Goal: Task Accomplishment & Management: Complete application form

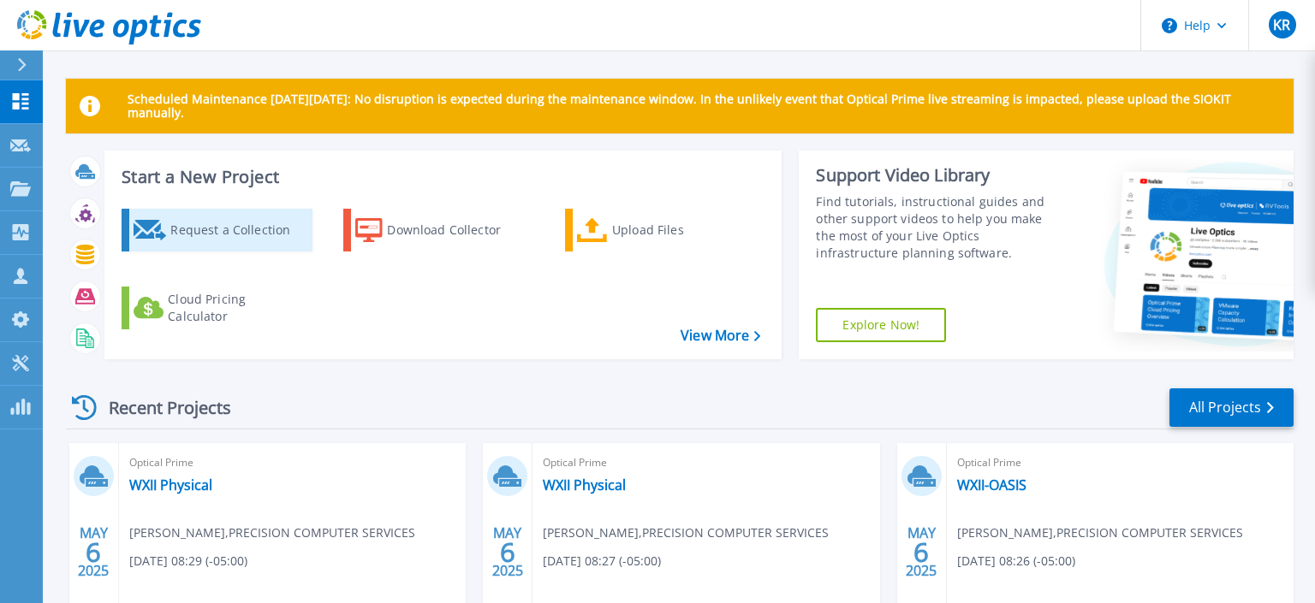
click at [223, 229] on div "Request a Collection" at bounding box center [238, 230] width 137 height 34
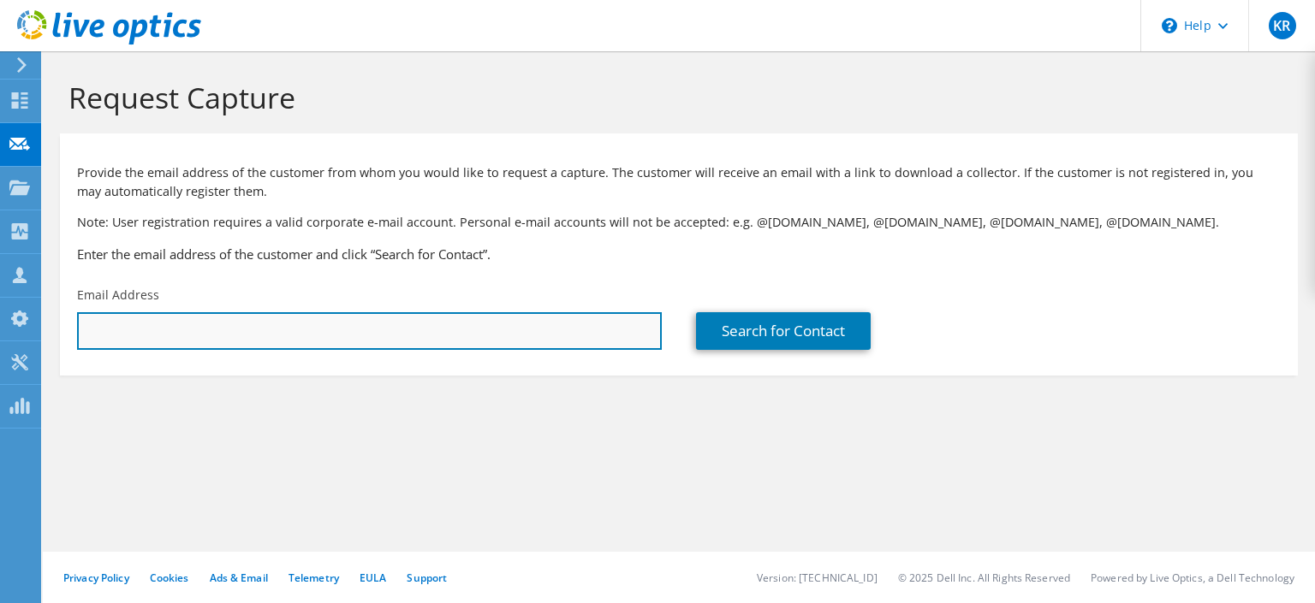
click at [216, 333] on input "text" at bounding box center [369, 331] width 585 height 38
click at [125, 331] on input "[EMAIL_ADDRESS][DOMAIN_NAME]" at bounding box center [369, 331] width 585 height 38
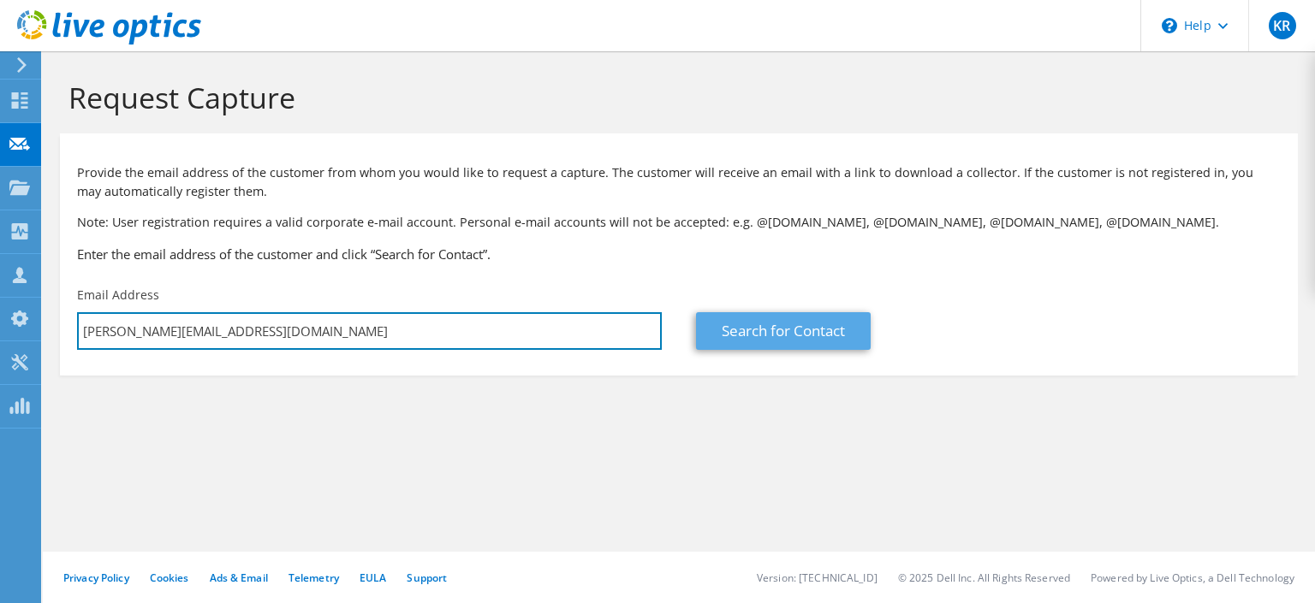
type input "[PERSON_NAME][EMAIL_ADDRESS][DOMAIN_NAME]"
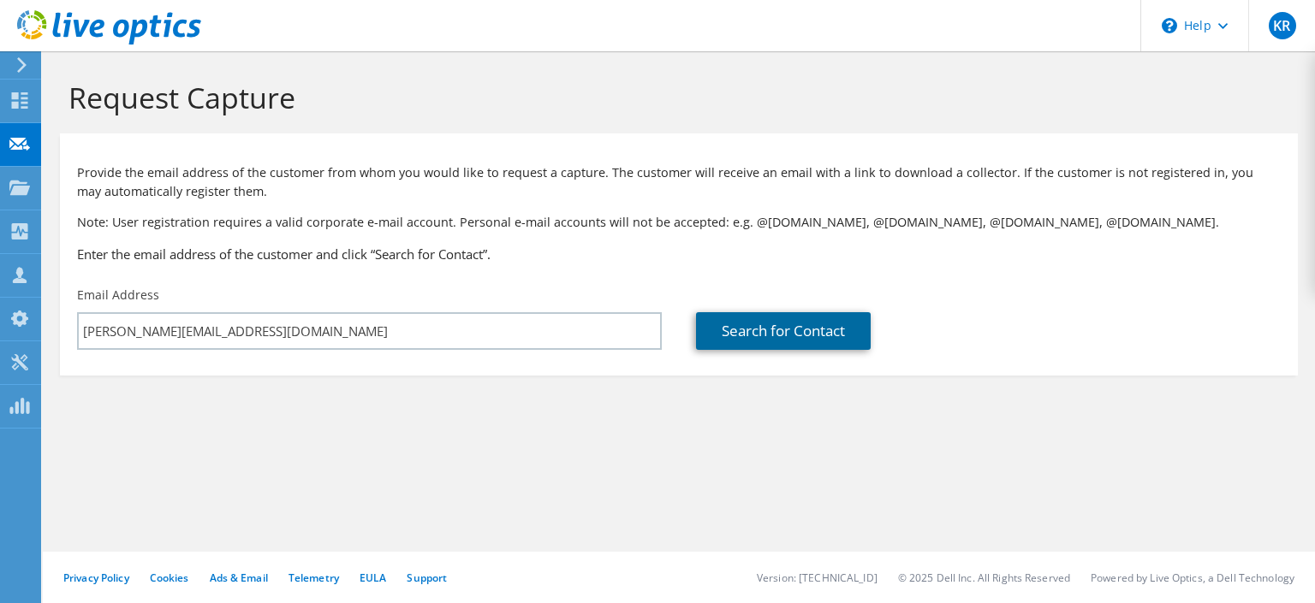
click at [786, 323] on link "Search for Contact" at bounding box center [783, 331] width 175 height 38
type input "TIMEX CORPORATION"
type input "Ashok"
type input "[PERSON_NAME]"
type input "[GEOGRAPHIC_DATA]"
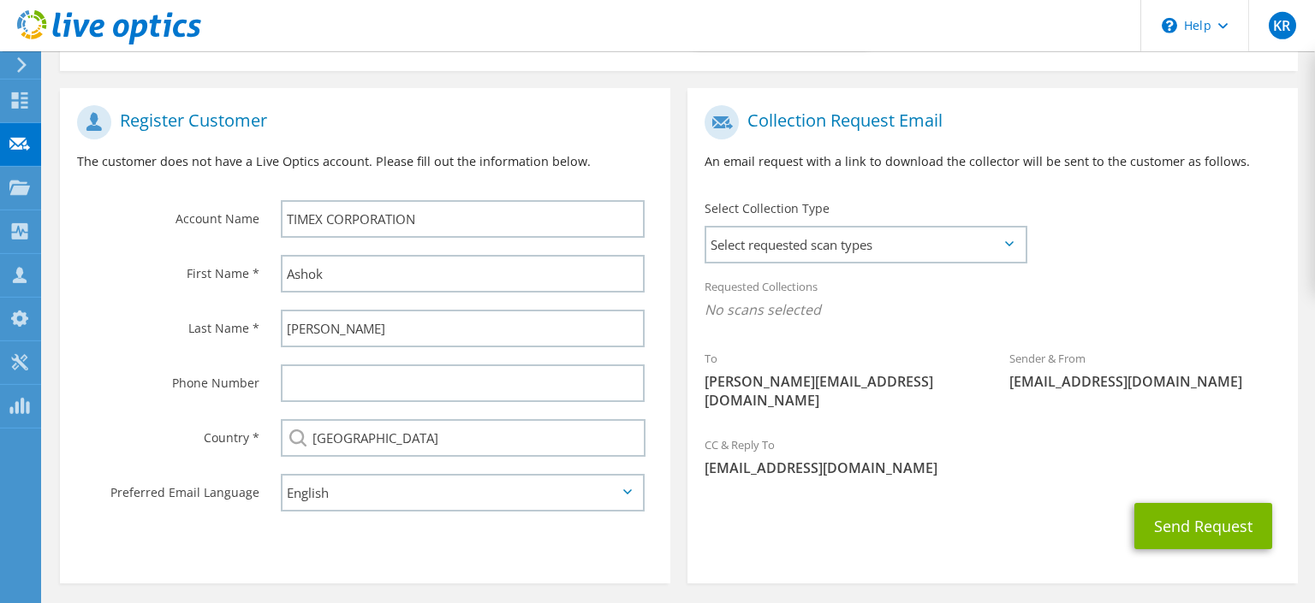
scroll to position [353, 0]
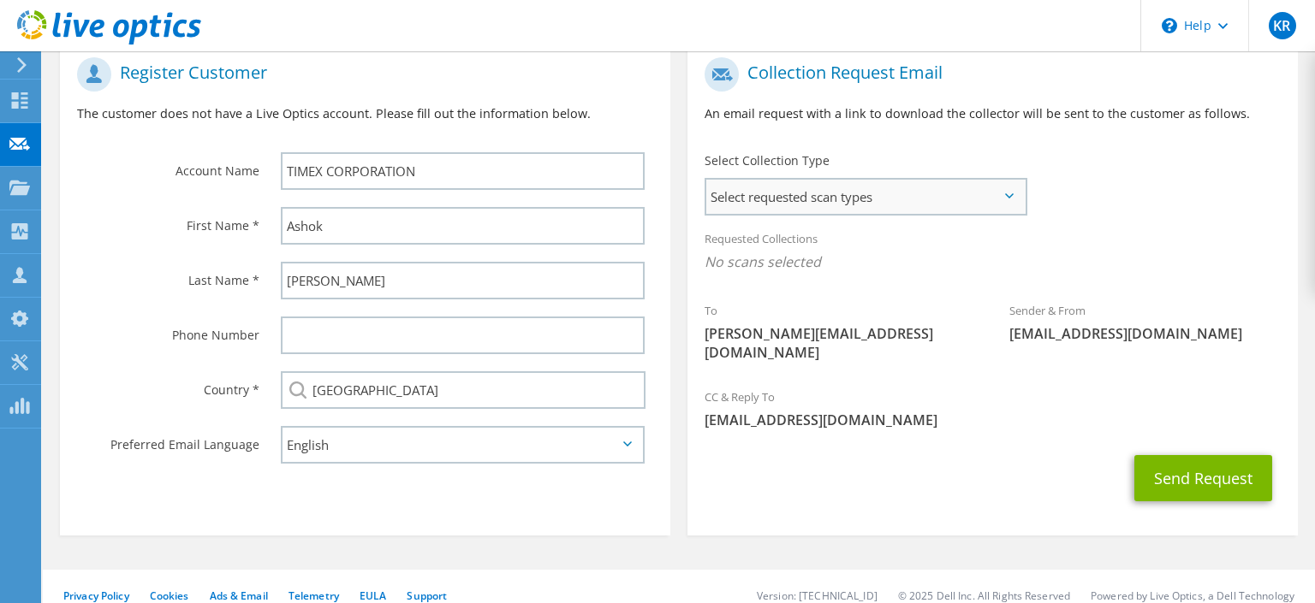
click at [811, 192] on span "Select requested scan types" at bounding box center [865, 197] width 318 height 34
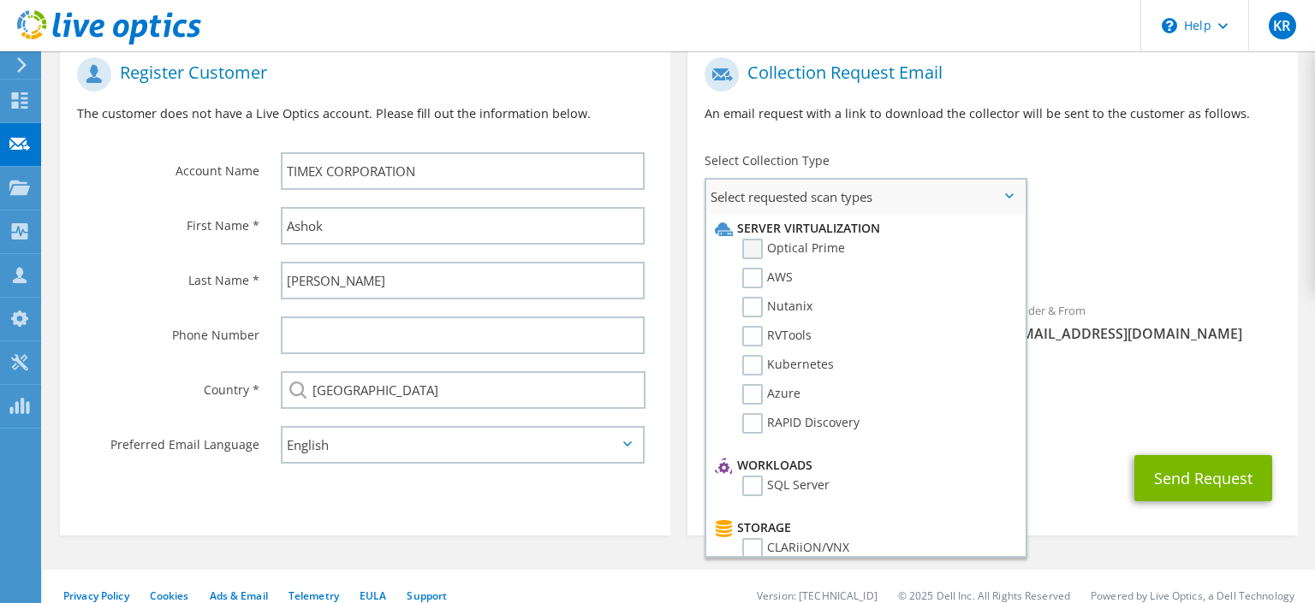
click at [757, 241] on label "Optical Prime" at bounding box center [793, 249] width 103 height 21
click at [0, 0] on input "Optical Prime" at bounding box center [0, 0] width 0 height 0
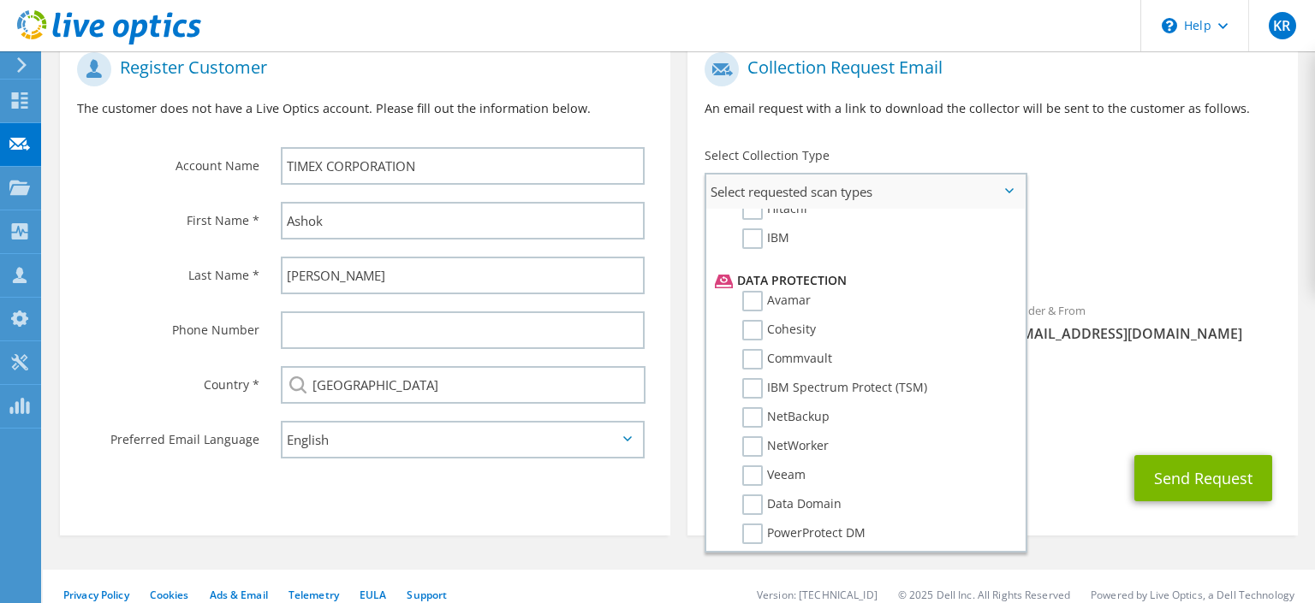
scroll to position [798, 0]
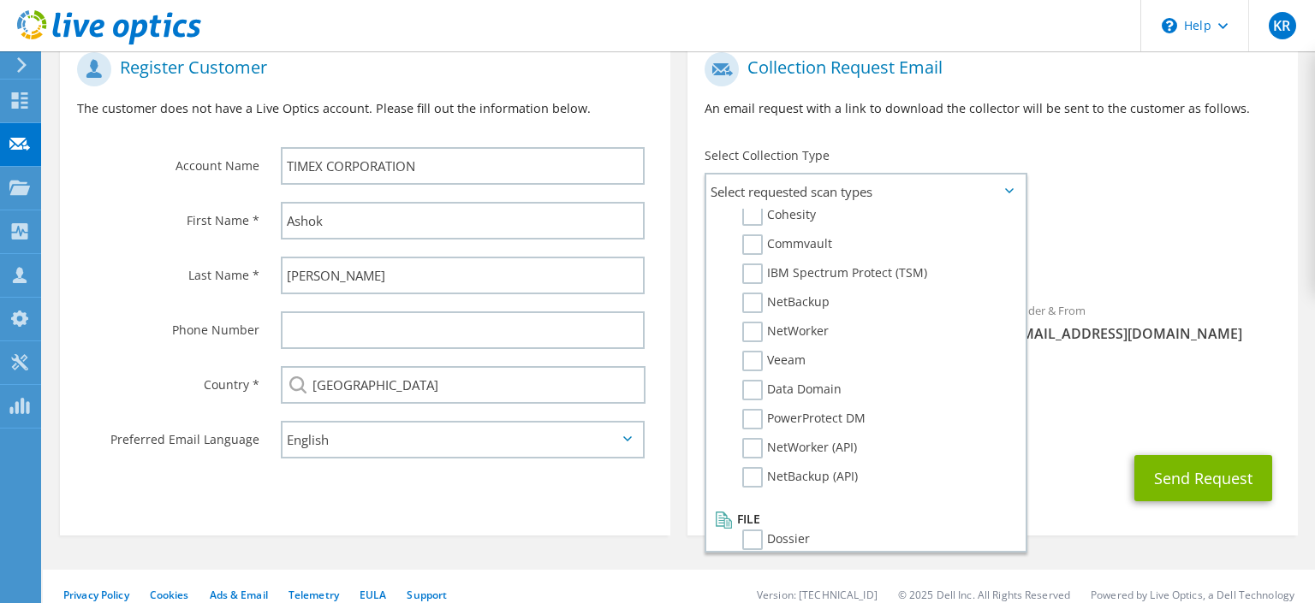
click at [1056, 505] on section "Collection Request Email An email request with a link to download the collector…" at bounding box center [992, 285] width 610 height 501
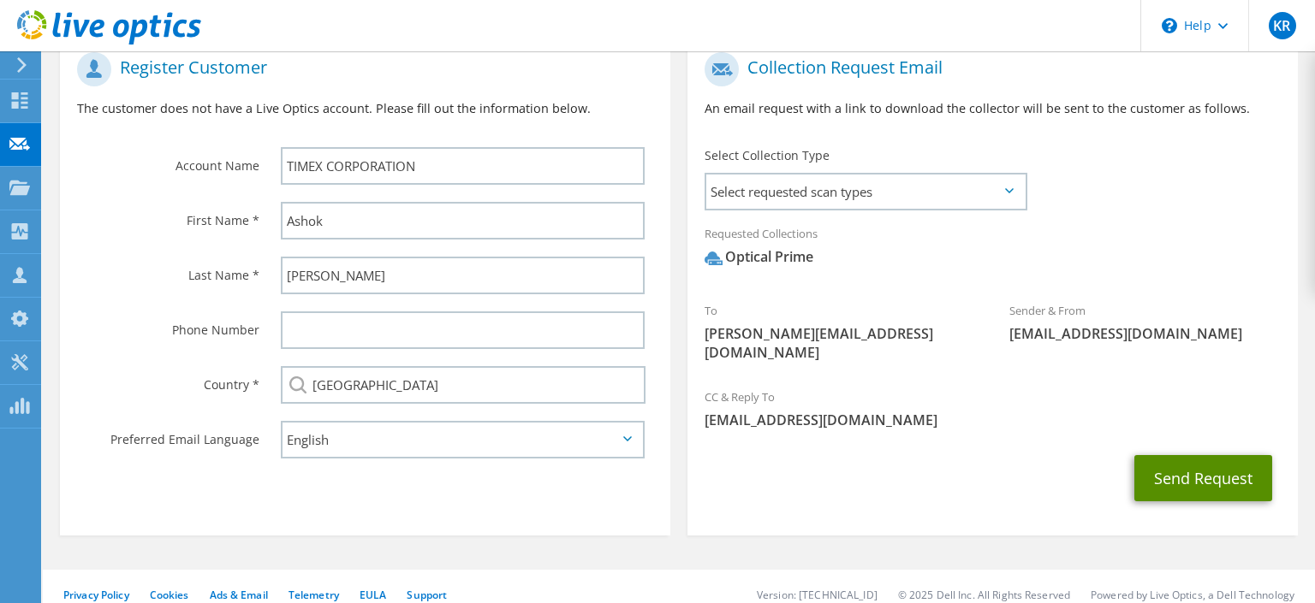
click at [1219, 465] on button "Send Request" at bounding box center [1203, 478] width 138 height 46
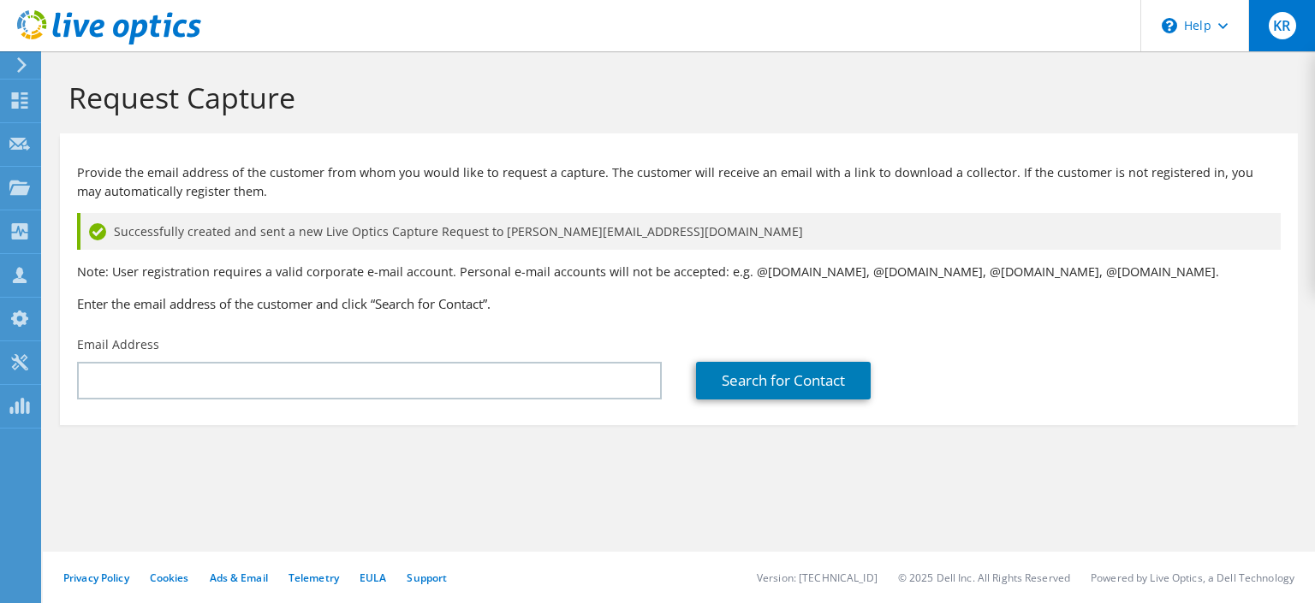
click at [1292, 18] on div "KR" at bounding box center [1281, 25] width 67 height 51
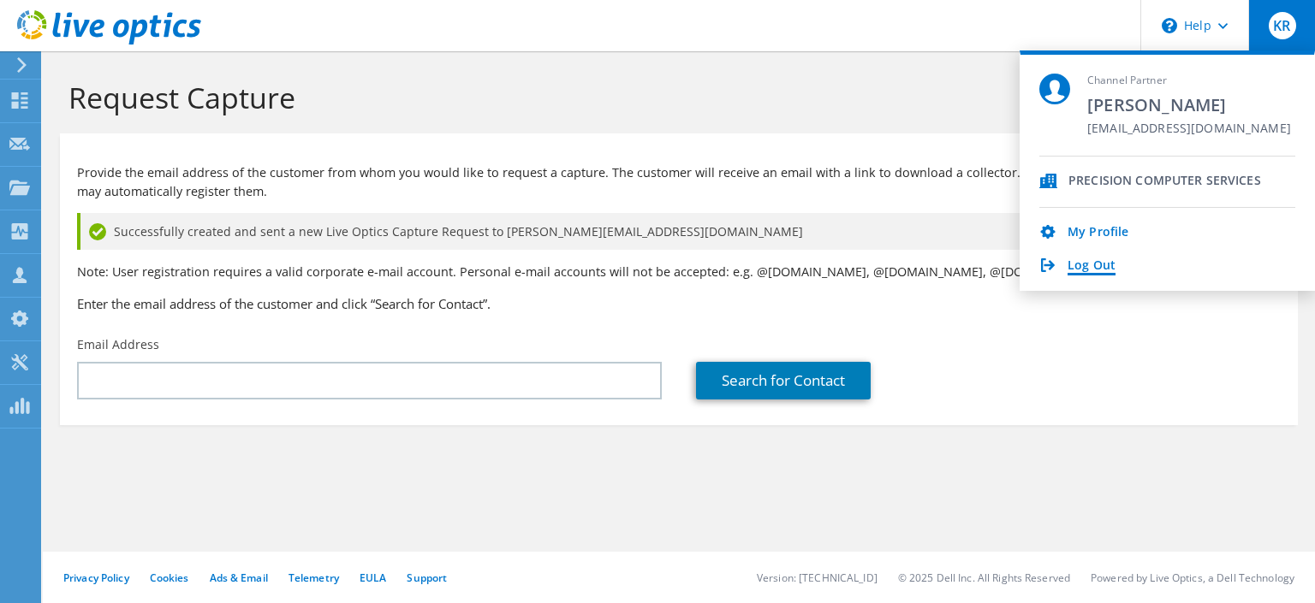
click at [1094, 266] on link "Log Out" at bounding box center [1091, 266] width 48 height 16
